Goal: Task Accomplishment & Management: Use online tool/utility

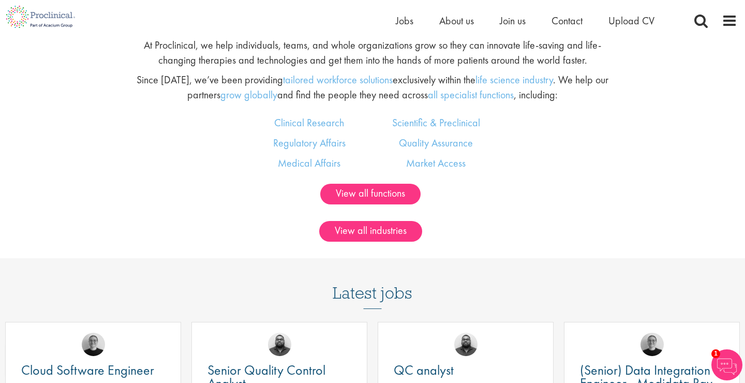
scroll to position [642, 0]
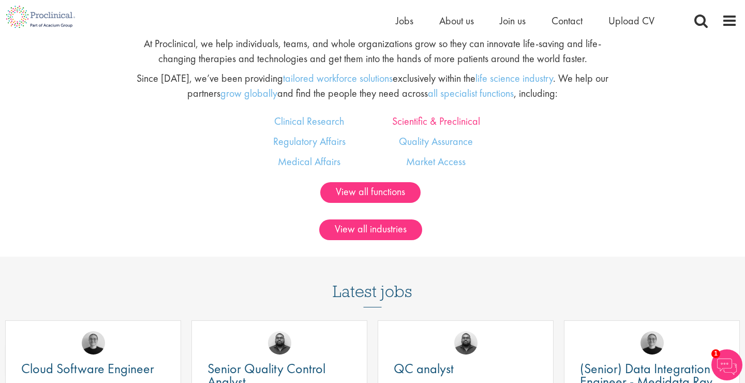
click at [456, 120] on link "Scientific & Preclinical" at bounding box center [436, 120] width 88 height 13
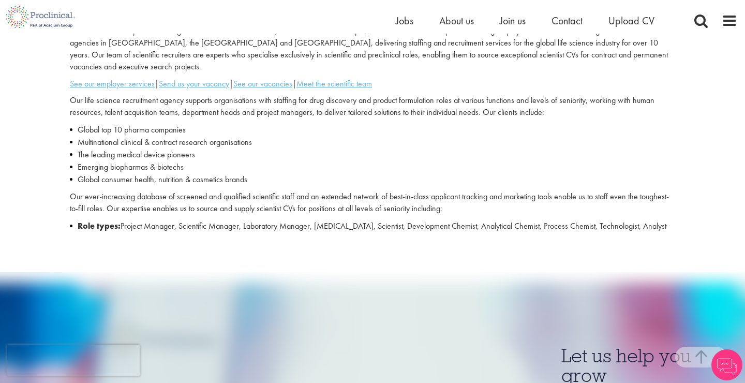
scroll to position [338, 0]
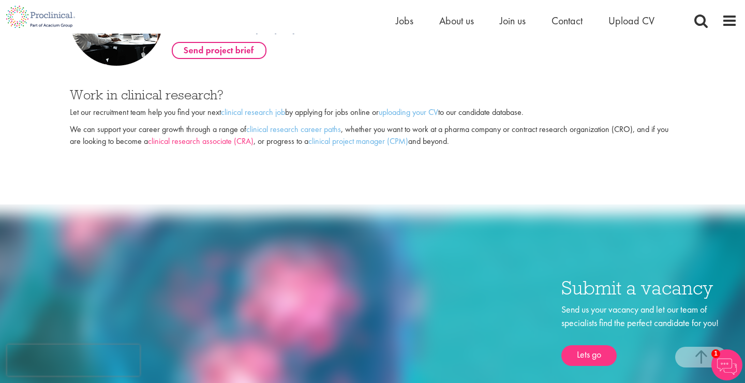
scroll to position [782, 0]
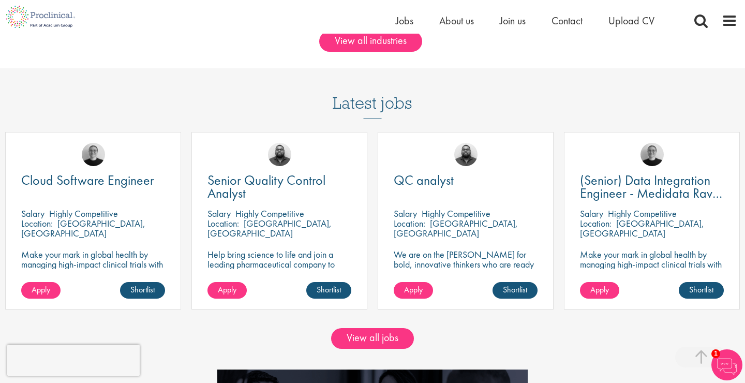
scroll to position [831, 0]
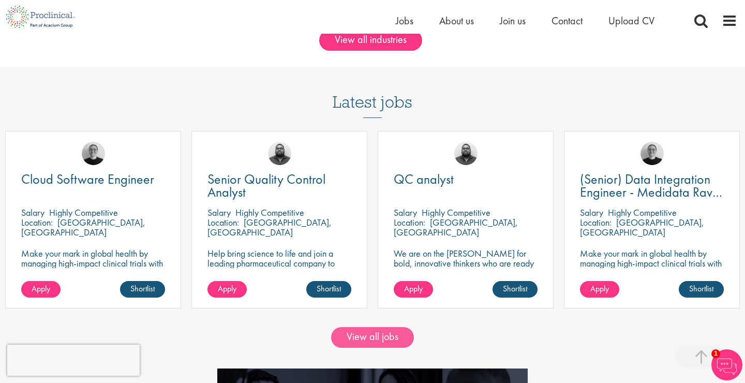
click at [389, 334] on link "View all jobs" at bounding box center [372, 337] width 83 height 21
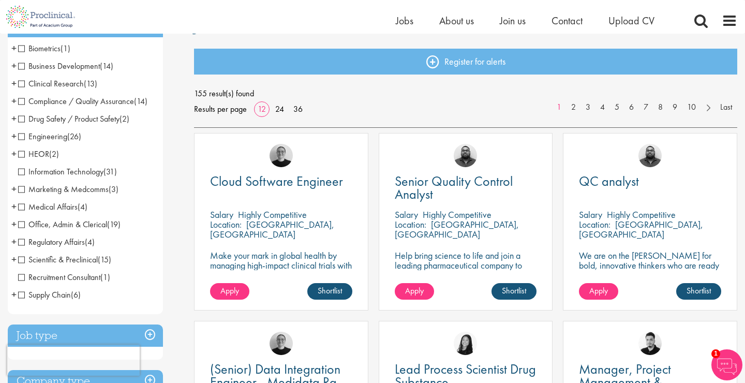
scroll to position [94, 0]
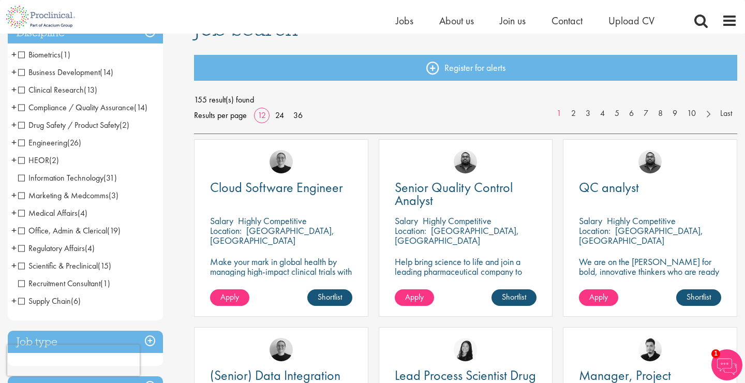
click at [21, 93] on span "Clinical Research" at bounding box center [51, 89] width 66 height 11
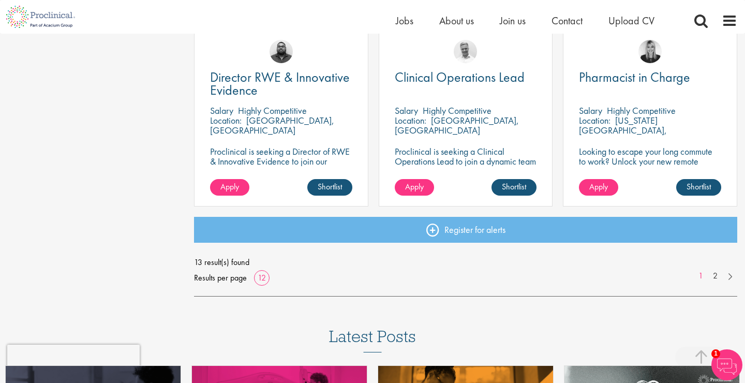
scroll to position [769, 0]
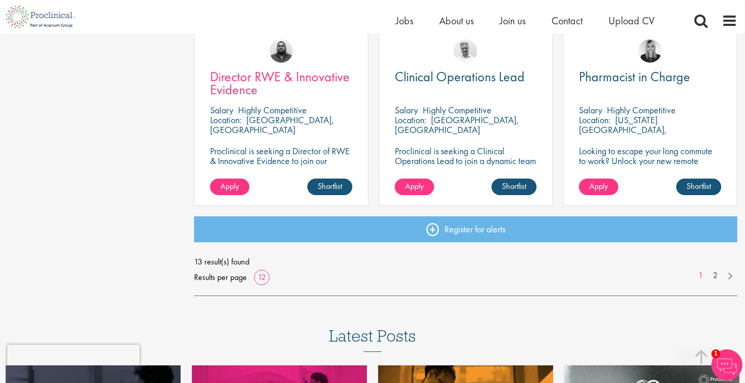
click at [269, 77] on span "Director RWE & Innovative Evidence" at bounding box center [280, 83] width 140 height 31
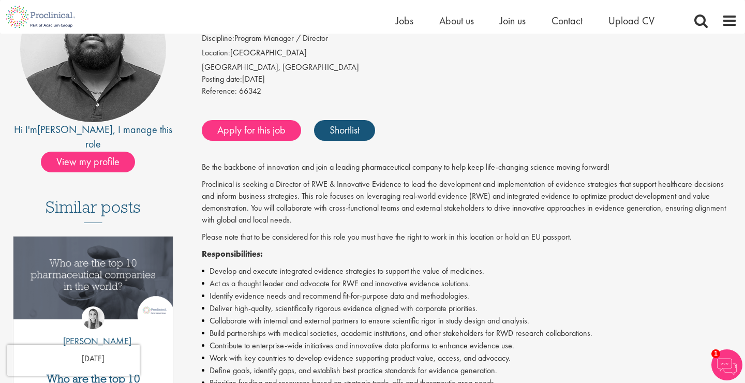
scroll to position [140, 0]
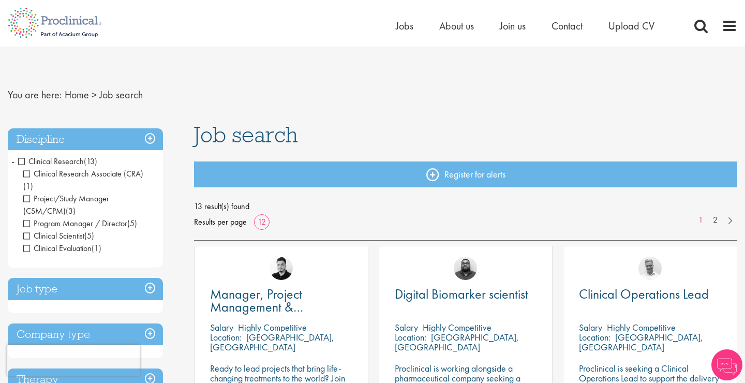
click at [23, 160] on span "Clinical Research" at bounding box center [51, 161] width 66 height 11
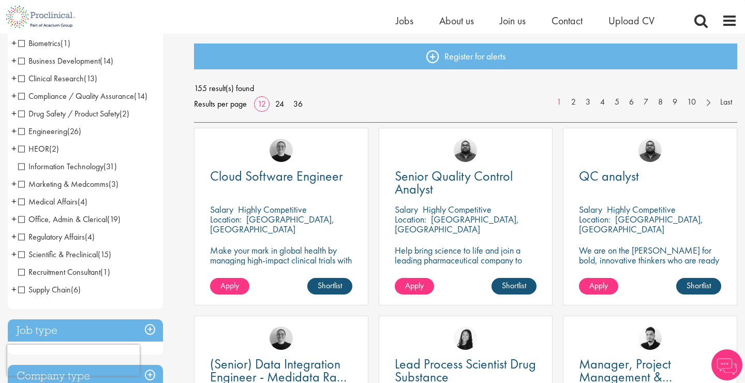
scroll to position [111, 0]
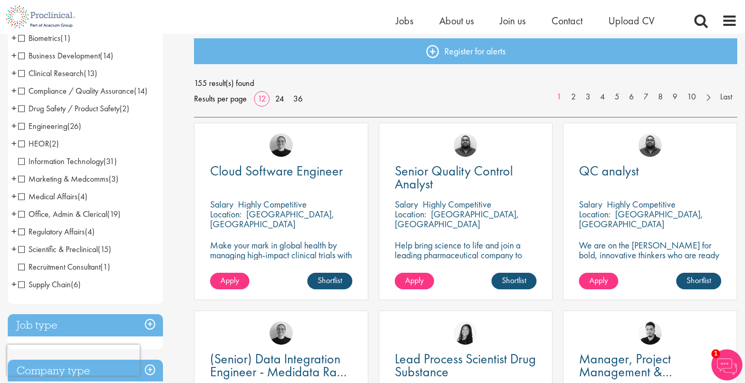
click at [22, 247] on span "Scientific & Preclinical" at bounding box center [58, 249] width 80 height 11
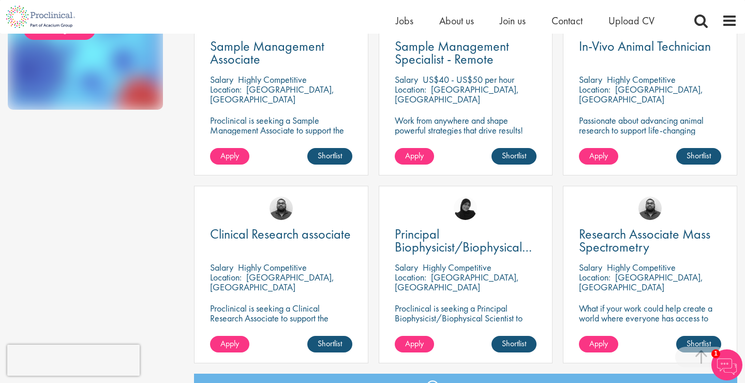
scroll to position [620, 0]
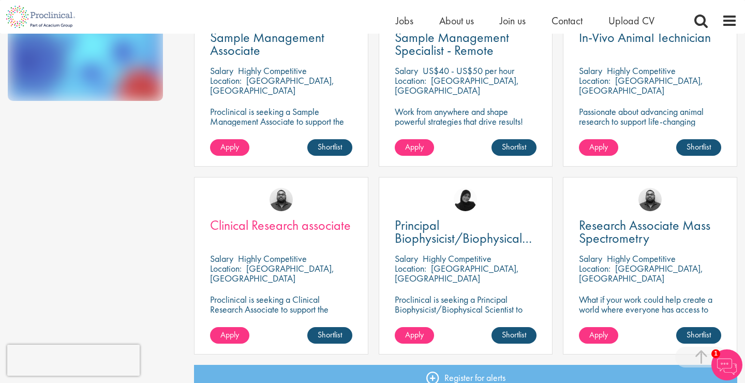
click at [287, 222] on span "Clinical Research associate" at bounding box center [280, 225] width 141 height 18
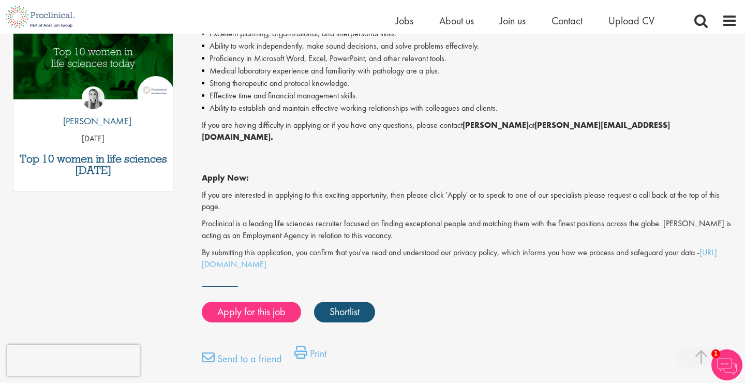
scroll to position [562, 0]
